Goal: Task Accomplishment & Management: Manage account settings

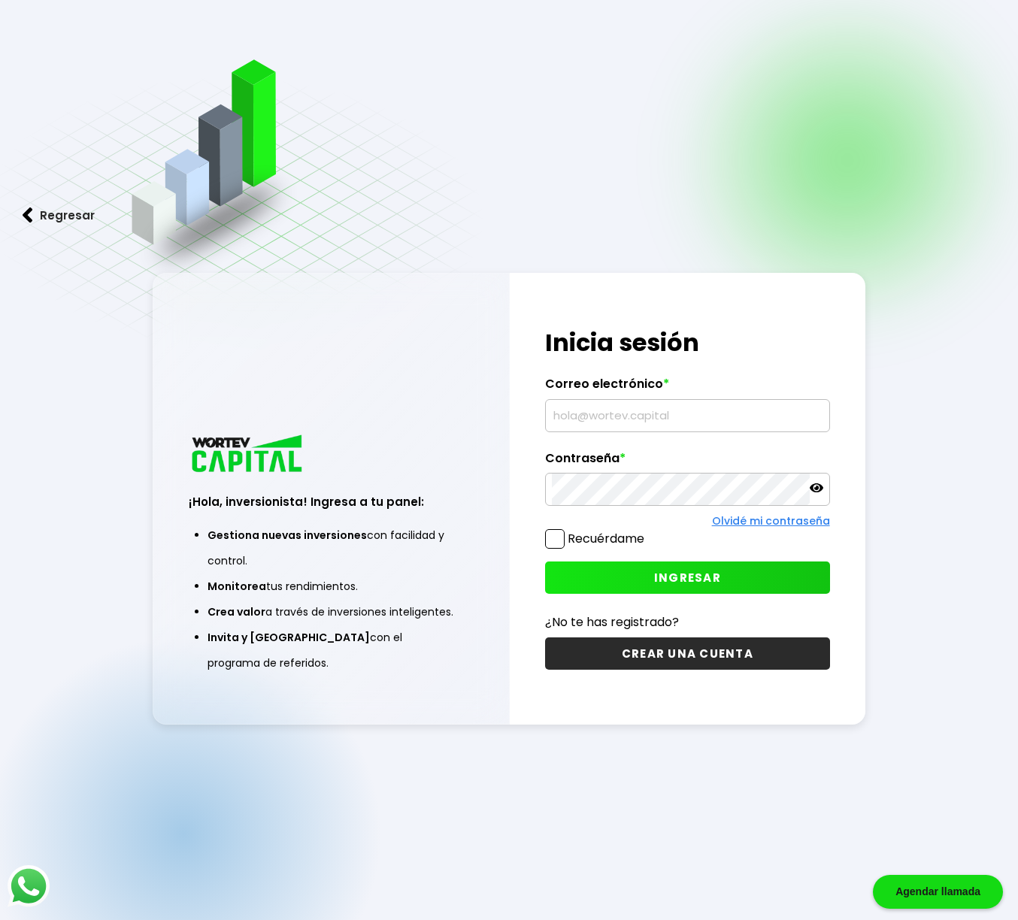
click at [596, 415] on input "text" at bounding box center [687, 416] width 271 height 32
type input "[EMAIL_ADDRESS][DOMAIN_NAME]"
click at [707, 584] on span "INGRESAR" at bounding box center [687, 578] width 67 height 16
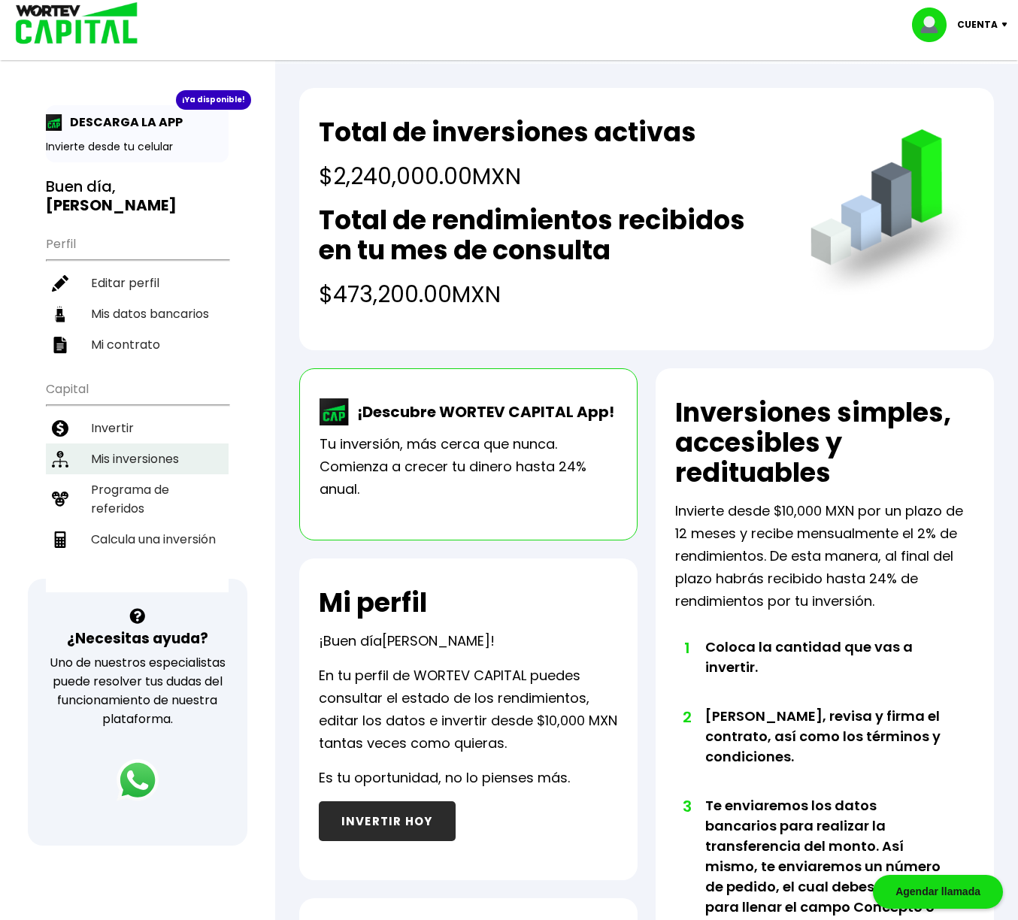
click at [138, 456] on li "Mis inversiones" at bounding box center [137, 459] width 183 height 31
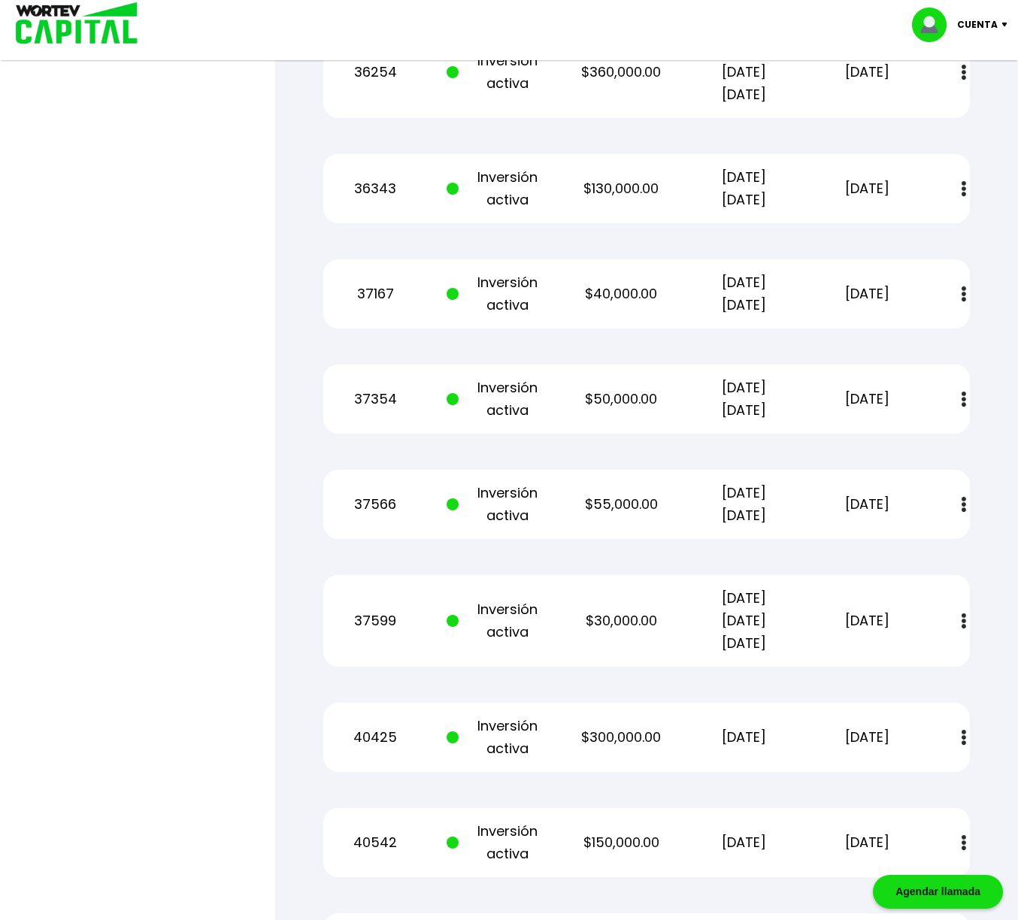
scroll to position [1184, 0]
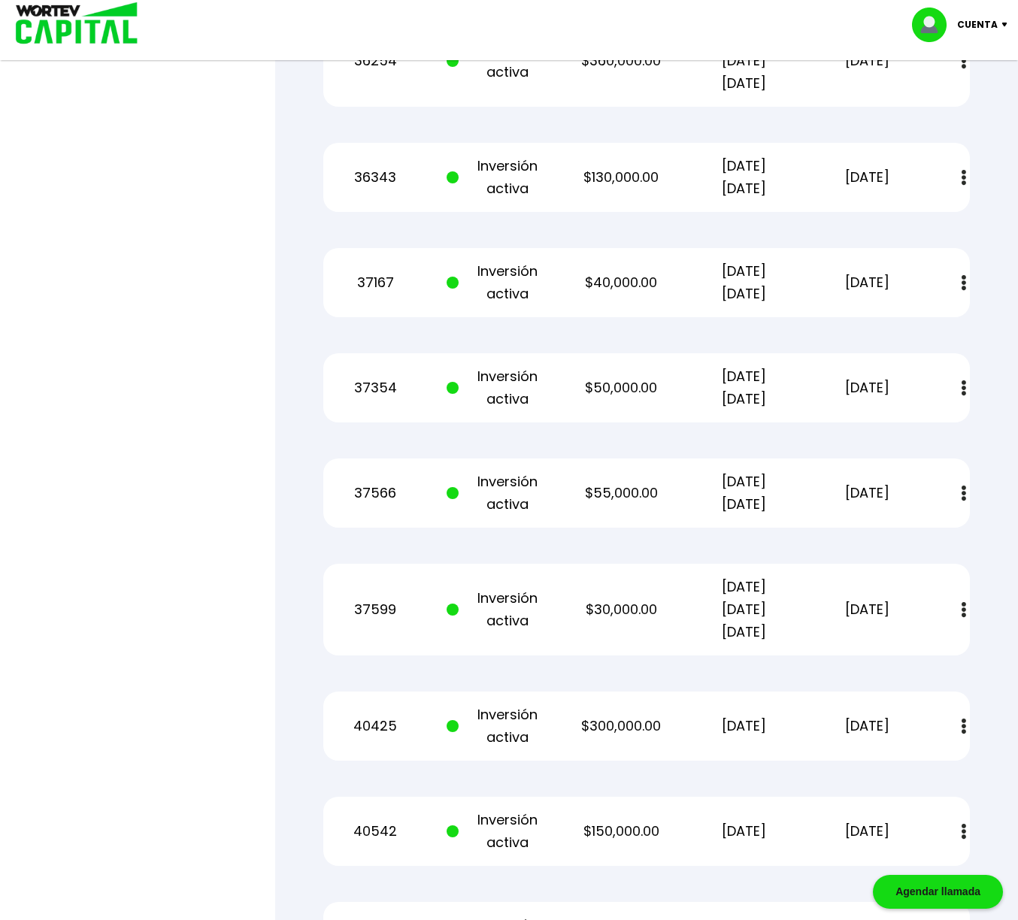
click at [961, 611] on button at bounding box center [964, 610] width 21 height 32
click at [929, 650] on img at bounding box center [928, 651] width 12 height 14
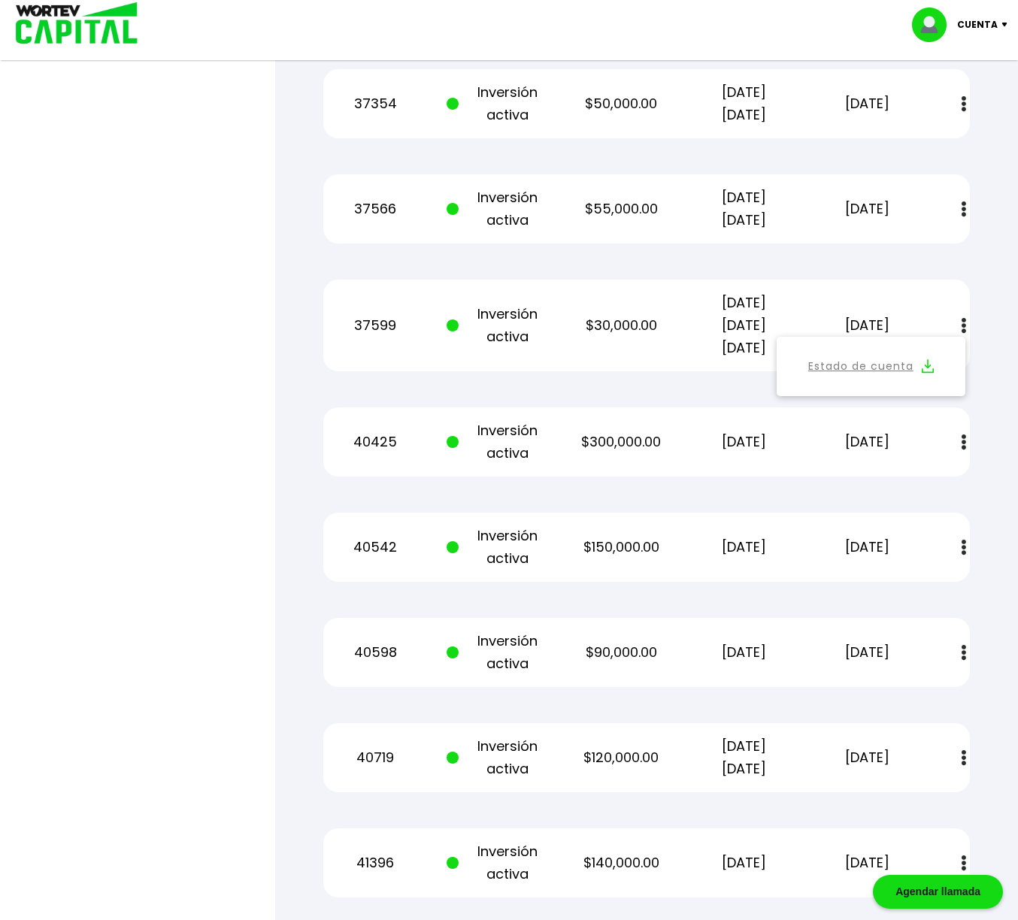
scroll to position [1470, 0]
click at [961, 443] on button at bounding box center [964, 441] width 21 height 32
click at [926, 484] on img at bounding box center [928, 482] width 12 height 14
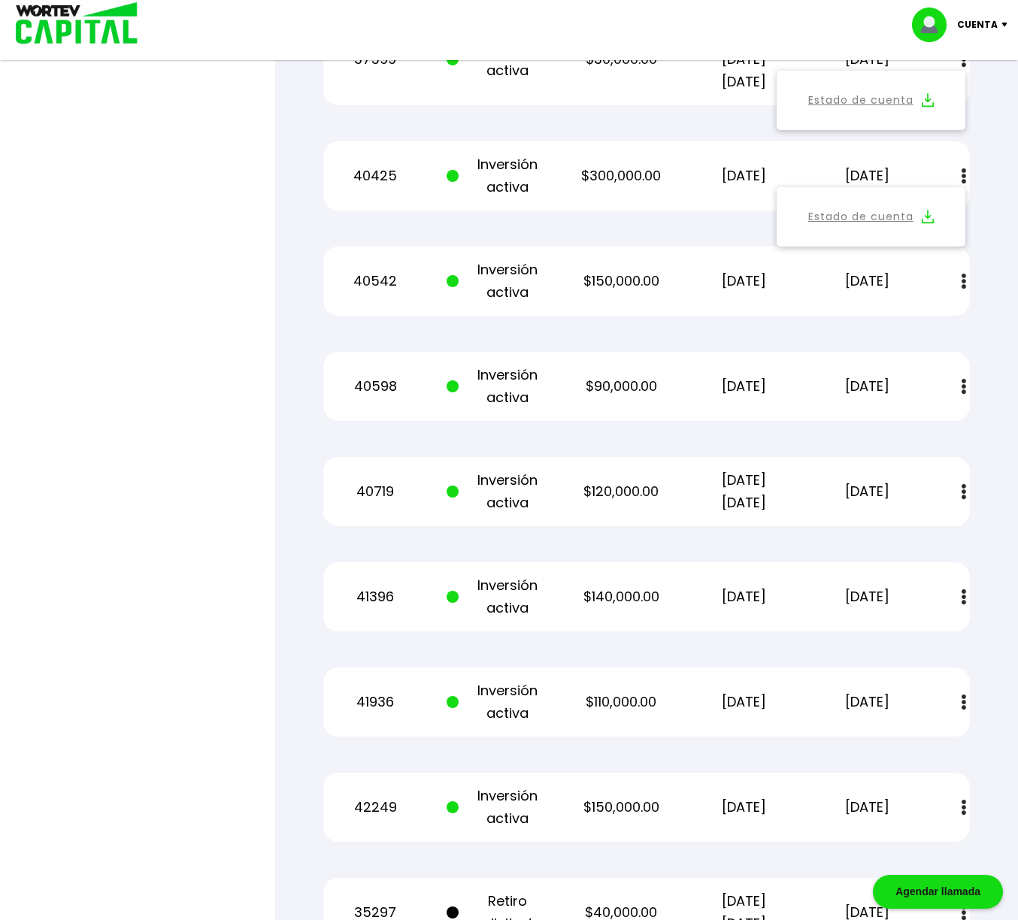
scroll to position [1740, 0]
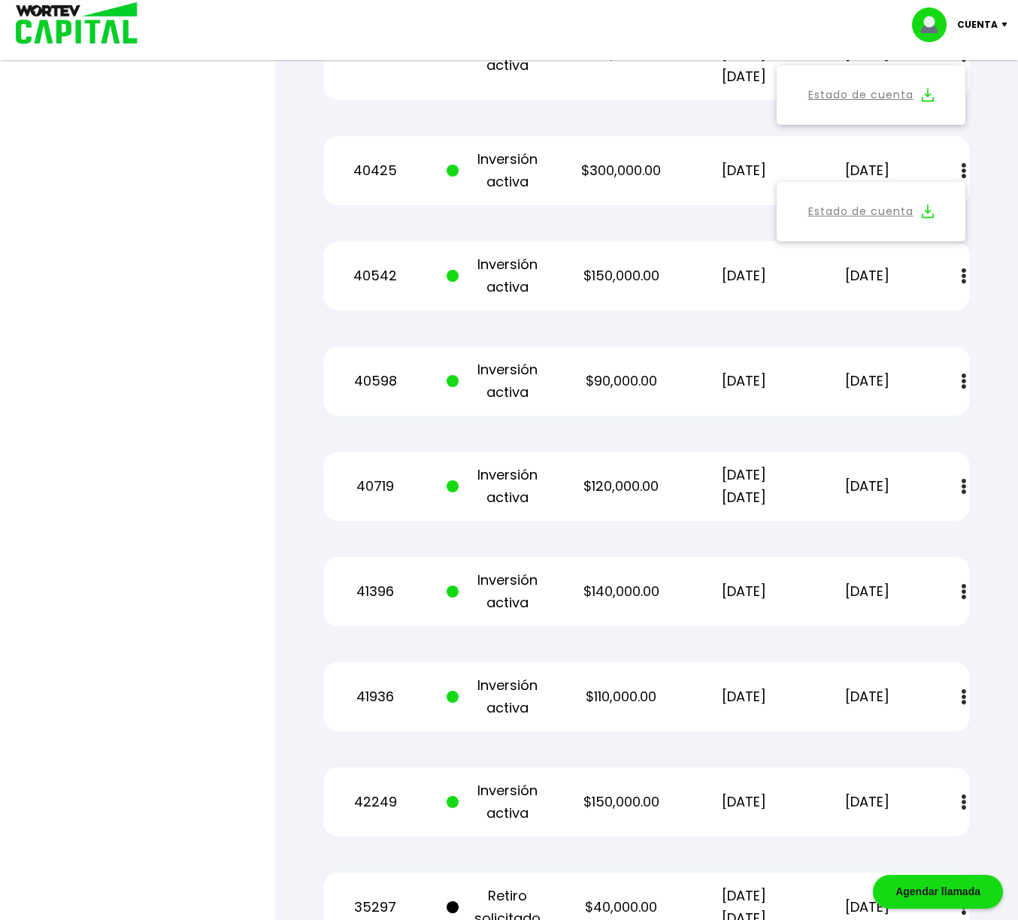
click at [964, 590] on img at bounding box center [964, 592] width 5 height 16
click at [927, 631] on img at bounding box center [928, 633] width 12 height 14
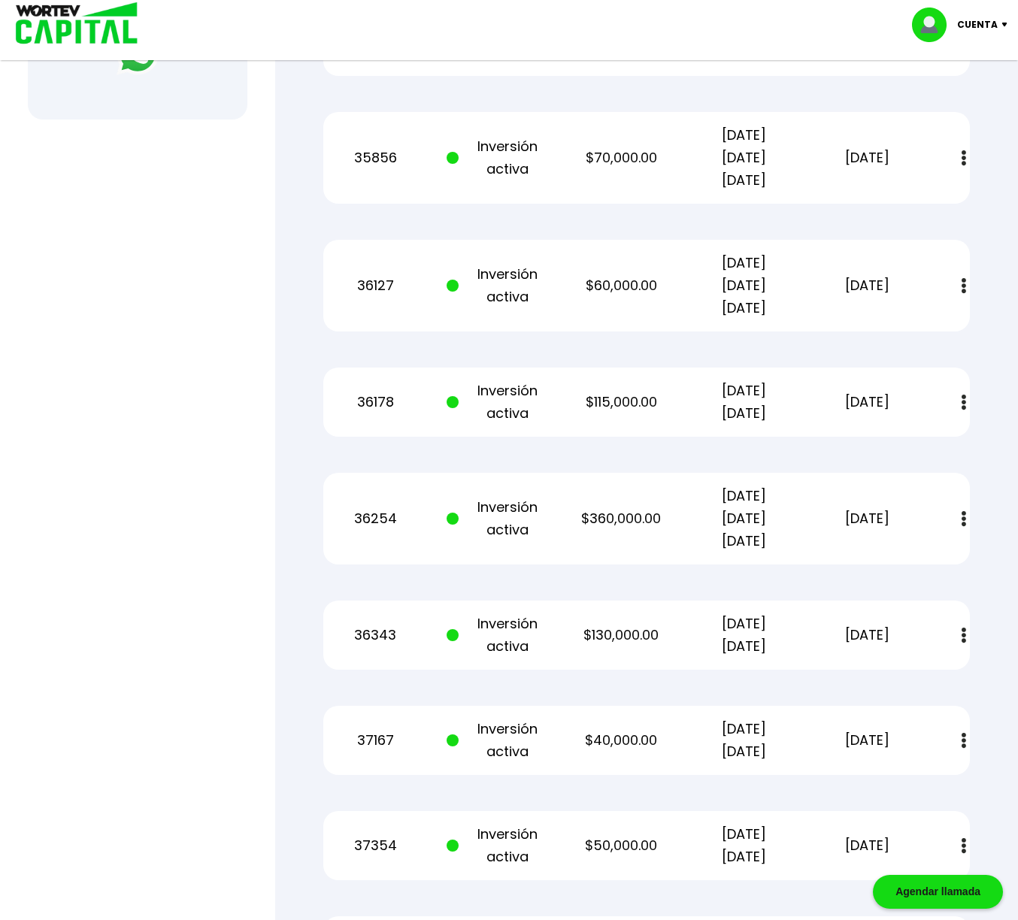
scroll to position [691, 0]
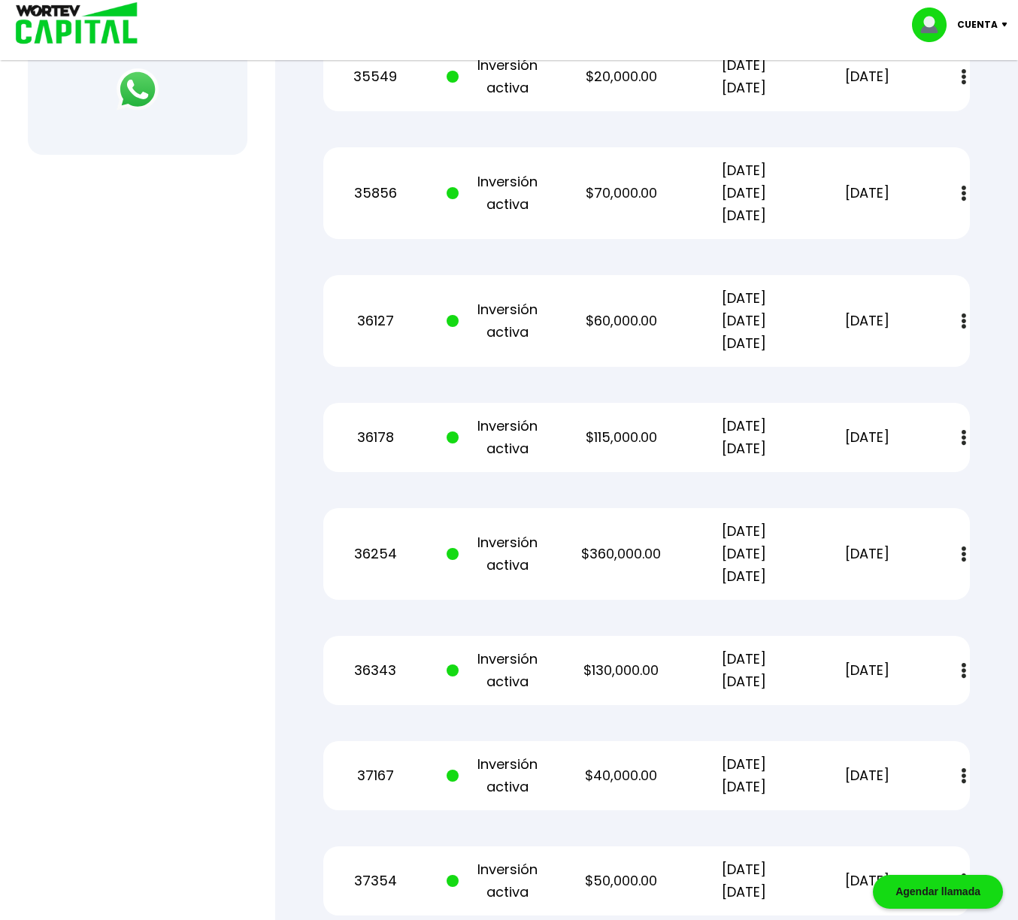
click at [998, 24] on img at bounding box center [1008, 25] width 20 height 5
click at [971, 96] on li "Cerrar sesión" at bounding box center [962, 100] width 120 height 31
